Goal: Task Accomplishment & Management: Manage account settings

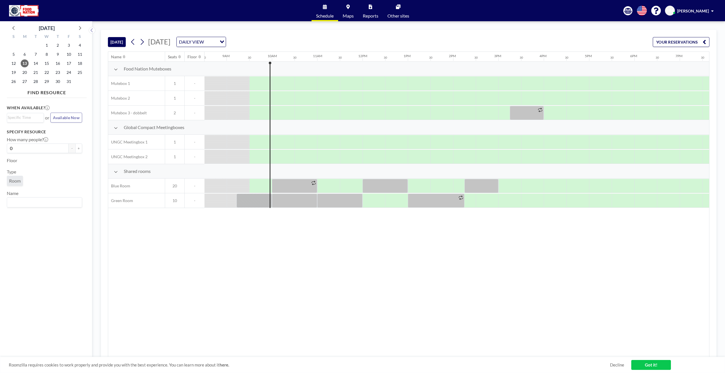
scroll to position [0, 386]
click at [344, 202] on div at bounding box center [339, 201] width 45 height 14
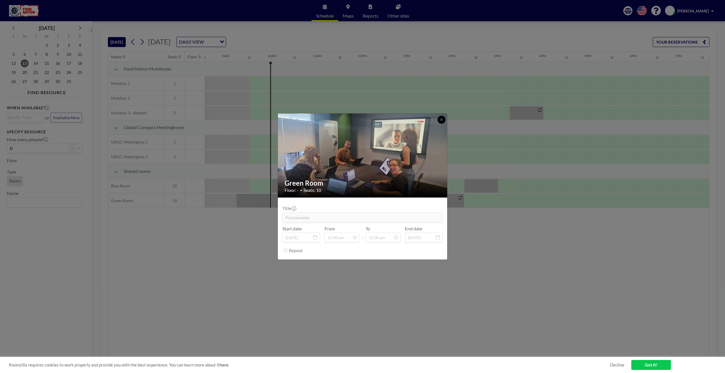
click at [442, 119] on icon at bounding box center [441, 120] width 2 height 2
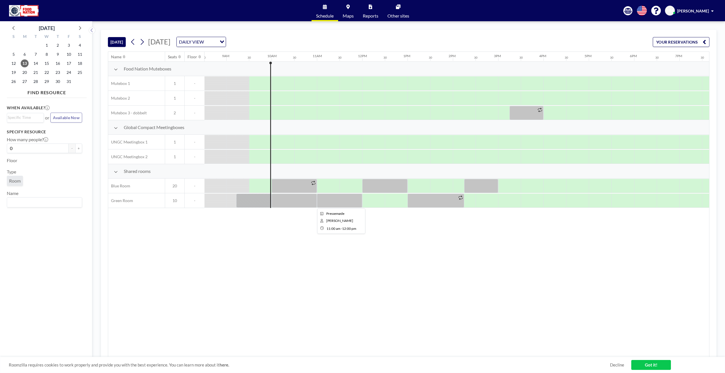
click at [341, 204] on div at bounding box center [339, 201] width 45 height 14
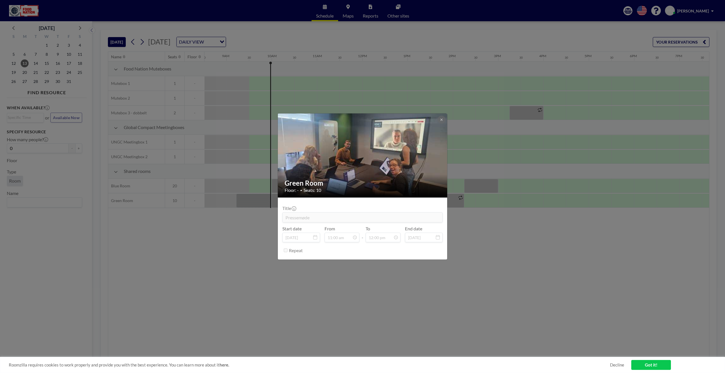
click at [464, 195] on div "Green Room Floor: - • Seats: 10 Title Pressemøde Start date [DATE] From 11:00 a…" at bounding box center [362, 186] width 725 height 373
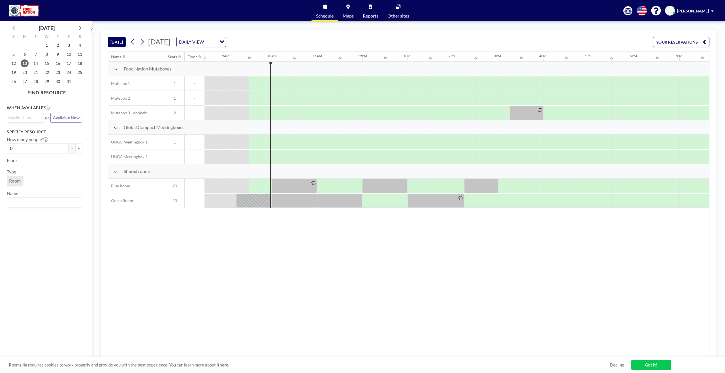
scroll to position [0, 385]
click at [478, 187] on div at bounding box center [482, 186] width 34 height 14
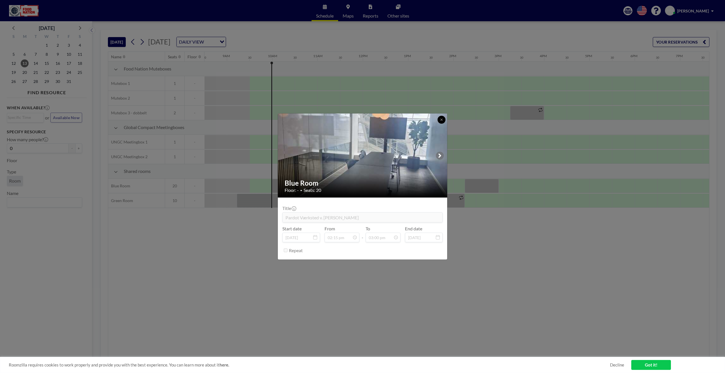
click at [442, 120] on icon at bounding box center [441, 120] width 2 height 2
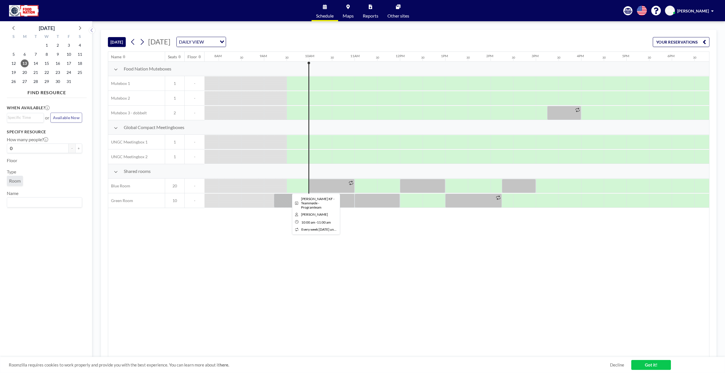
scroll to position [0, 346]
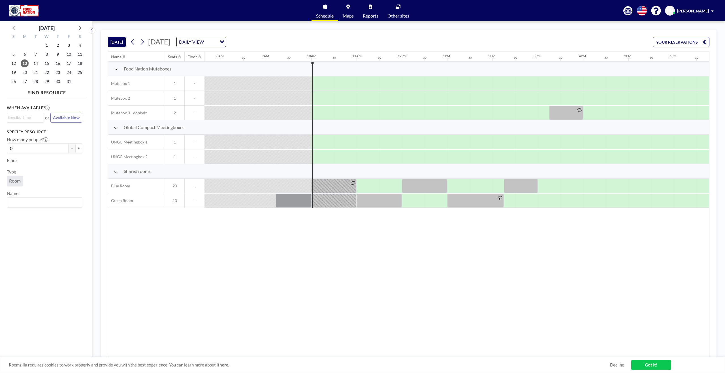
click at [438, 263] on div "Name Seats Floor 12AM 30 1AM 30 2AM 30 3AM 30 4AM 30 5AM 30 6AM 30 7AM 30 8AM 3…" at bounding box center [408, 204] width 601 height 305
